Goal: Information Seeking & Learning: Learn about a topic

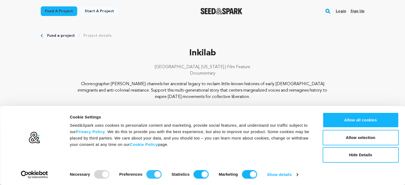
click at [149, 173] on input "Preferences" at bounding box center [153, 174] width 15 height 9
checkbox input "false"
click at [199, 172] on input "Statistics" at bounding box center [200, 174] width 15 height 9
checkbox input "false"
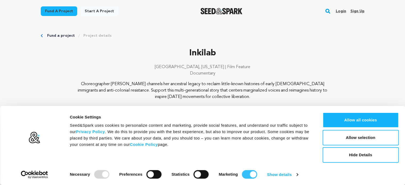
click at [242, 174] on input "Marketing" at bounding box center [249, 174] width 15 height 9
checkbox input "false"
click at [295, 174] on link "Show details" at bounding box center [282, 175] width 31 height 8
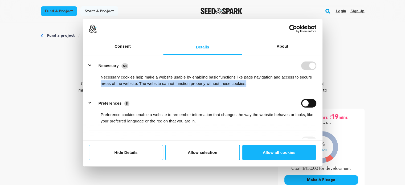
drag, startPoint x: 318, startPoint y: 74, endPoint x: 318, endPoint y: 83, distance: 9.0
click at [318, 83] on div "Details Necessary 58 Necessary cookies help make a website usable by enabling b…" at bounding box center [202, 98] width 236 height 82
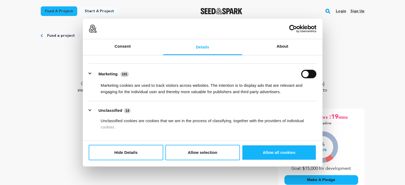
scroll to position [120, 0]
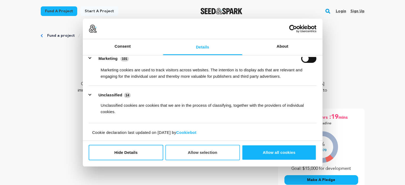
click at [198, 156] on button "Allow selection" at bounding box center [202, 152] width 74 height 15
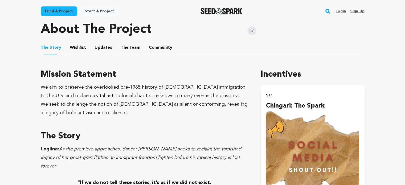
scroll to position [271, 0]
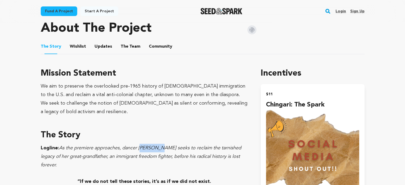
drag, startPoint x: 140, startPoint y: 148, endPoint x: 159, endPoint y: 148, distance: 18.4
click at [159, 148] on em "As the premiere approaches, dancer [PERSON_NAME] seeks to reclaim the tarnished…" at bounding box center [141, 157] width 200 height 22
drag, startPoint x: 139, startPoint y: 147, endPoint x: 159, endPoint y: 146, distance: 20.0
click at [159, 146] on em "As the premiere approaches, dancer [PERSON_NAME] seeks to reclaim the tarnished…" at bounding box center [141, 157] width 200 height 22
copy em "[PERSON_NAME]"
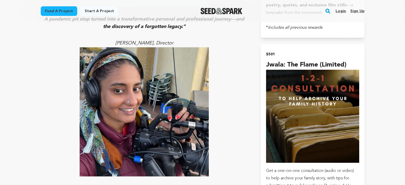
scroll to position [1309, 0]
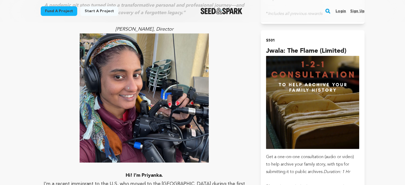
drag, startPoint x: 150, startPoint y: 149, endPoint x: 166, endPoint y: 147, distance: 16.1
copy span "pit stop"
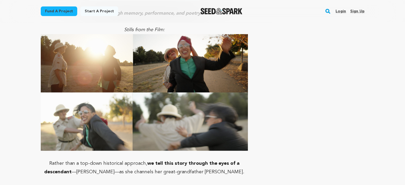
scroll to position [2506, 0]
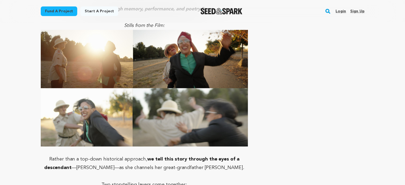
drag, startPoint x: 101, startPoint y: 150, endPoint x: 55, endPoint y: 150, distance: 45.8
copy strong "Observational verité"
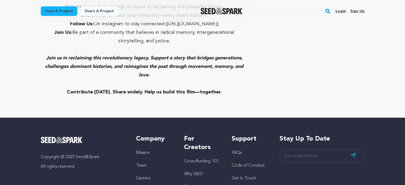
scroll to position [3877, 0]
